Goal: Transaction & Acquisition: Purchase product/service

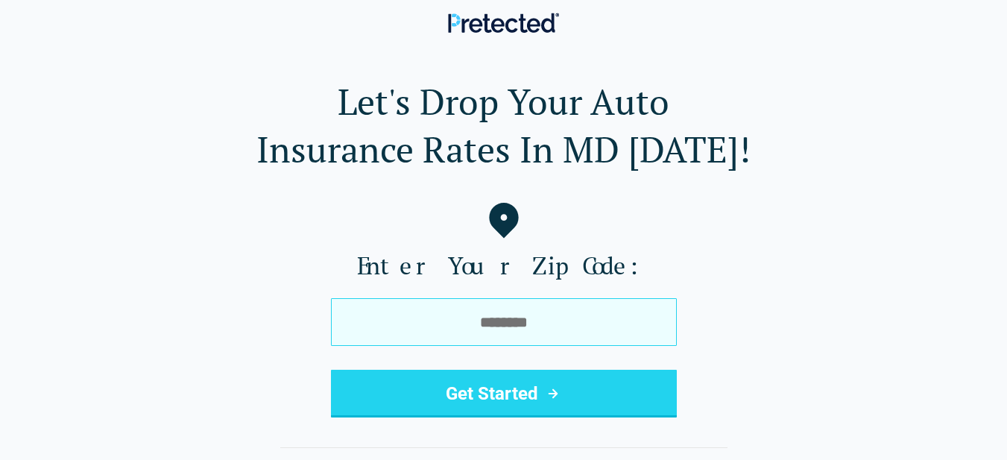
click at [397, 329] on input "tel" at bounding box center [504, 322] width 346 height 48
type input "*****"
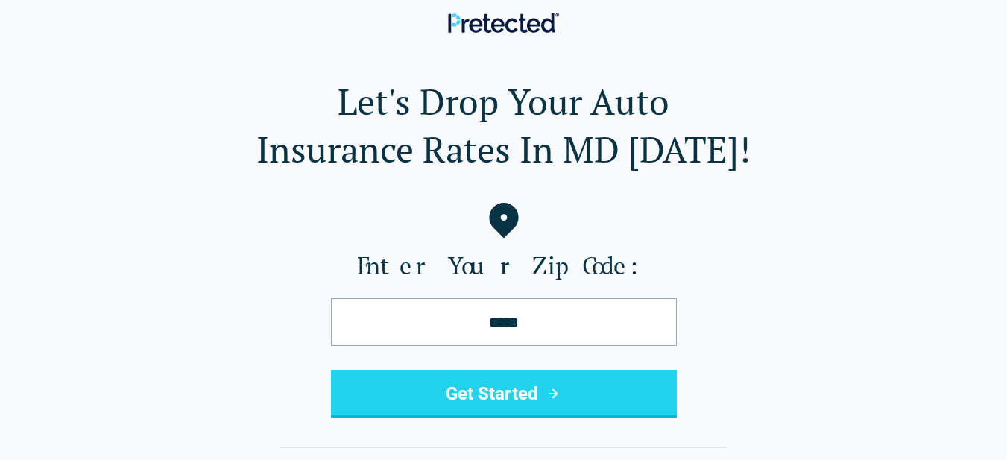
drag, startPoint x: 459, startPoint y: 385, endPoint x: 417, endPoint y: 385, distance: 42.5
click at [456, 382] on button "Get Started" at bounding box center [504, 394] width 346 height 48
